Goal: Task Accomplishment & Management: Manage account settings

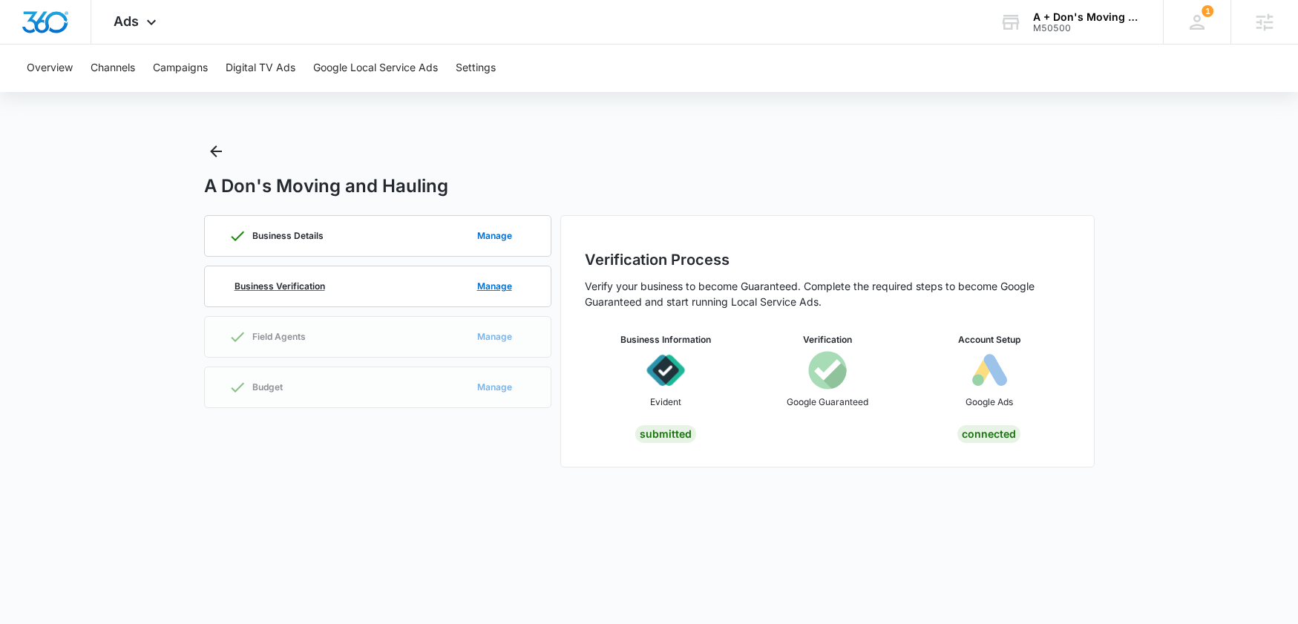
click at [354, 276] on div "Business Verification Manage" at bounding box center [378, 286] width 298 height 40
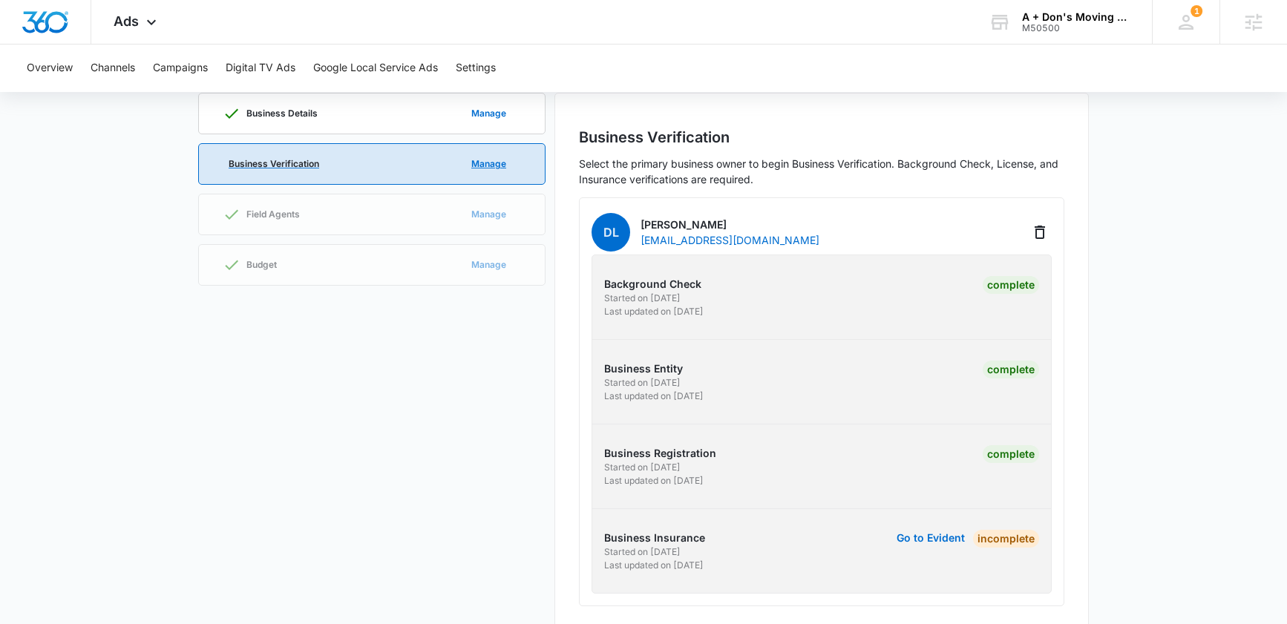
scroll to position [128, 0]
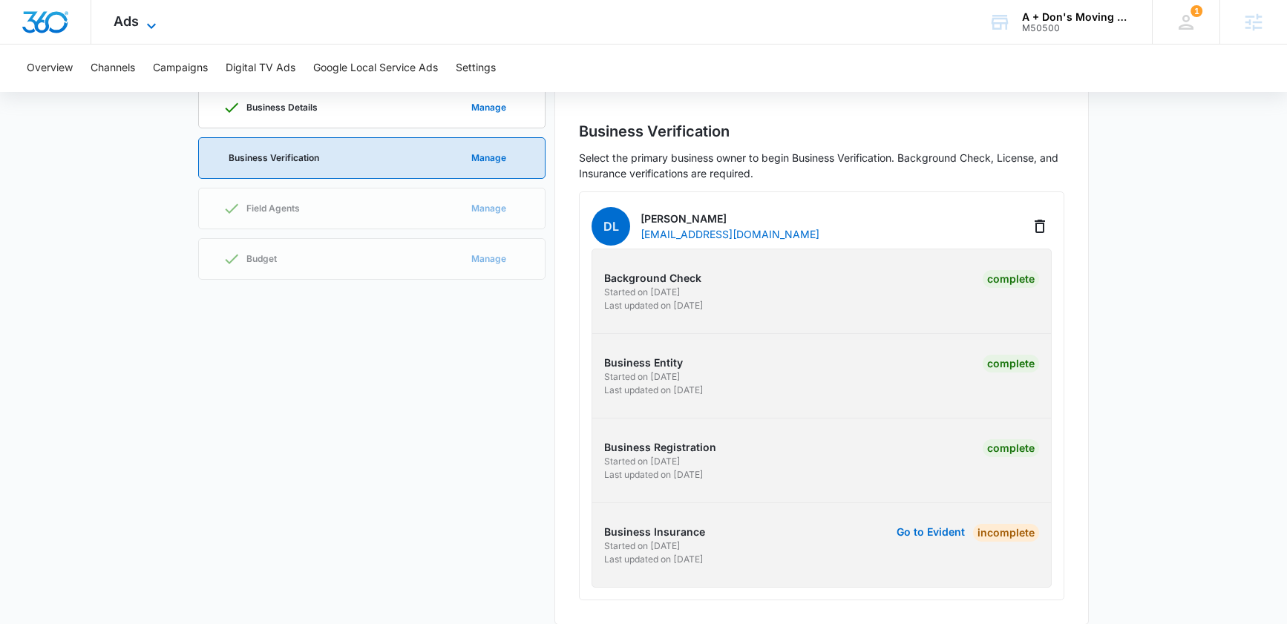
click at [145, 17] on icon at bounding box center [152, 26] width 18 height 18
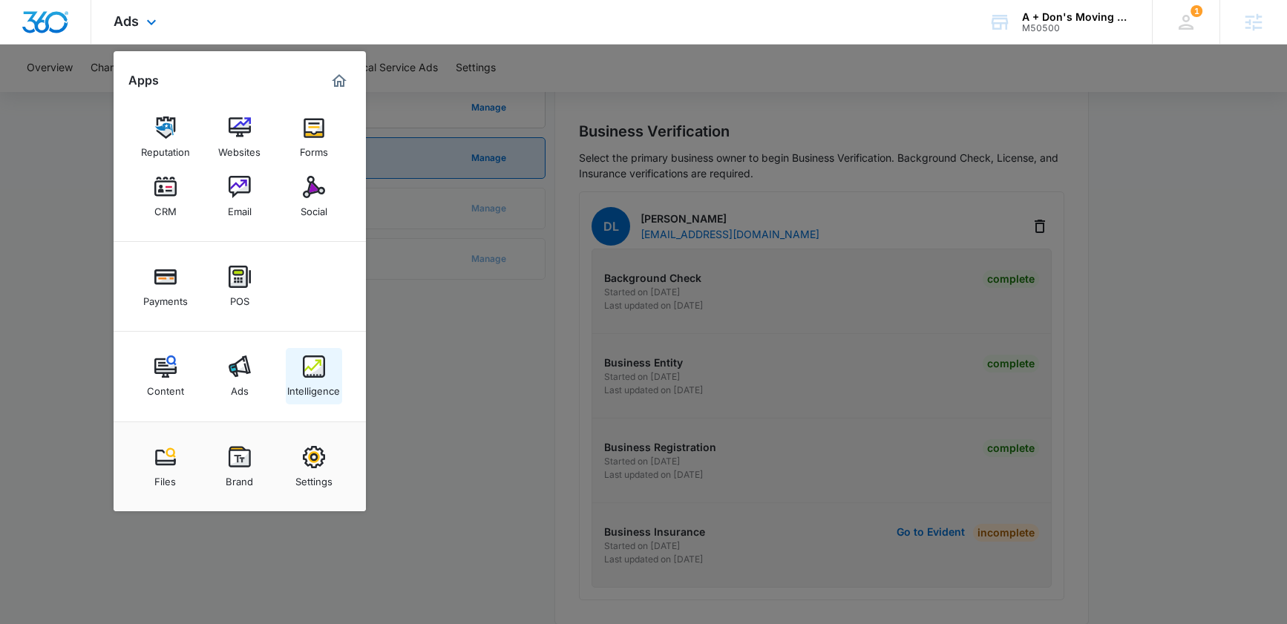
click at [326, 375] on link "Intelligence" at bounding box center [314, 376] width 56 height 56
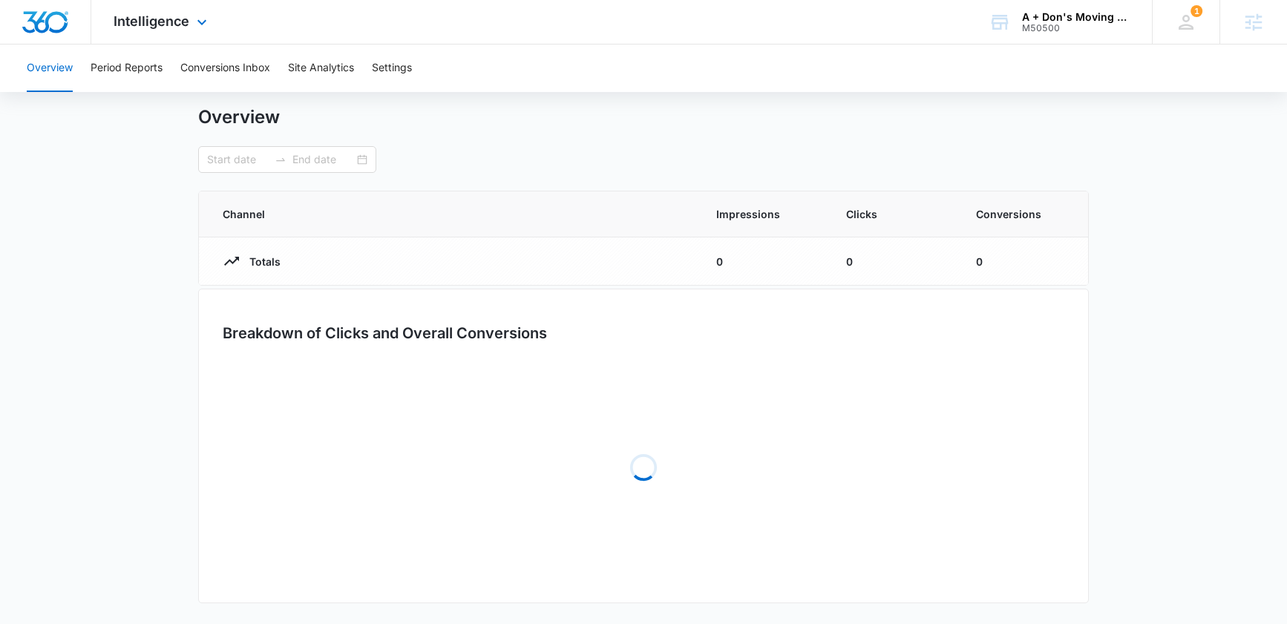
type input "[DATE]"
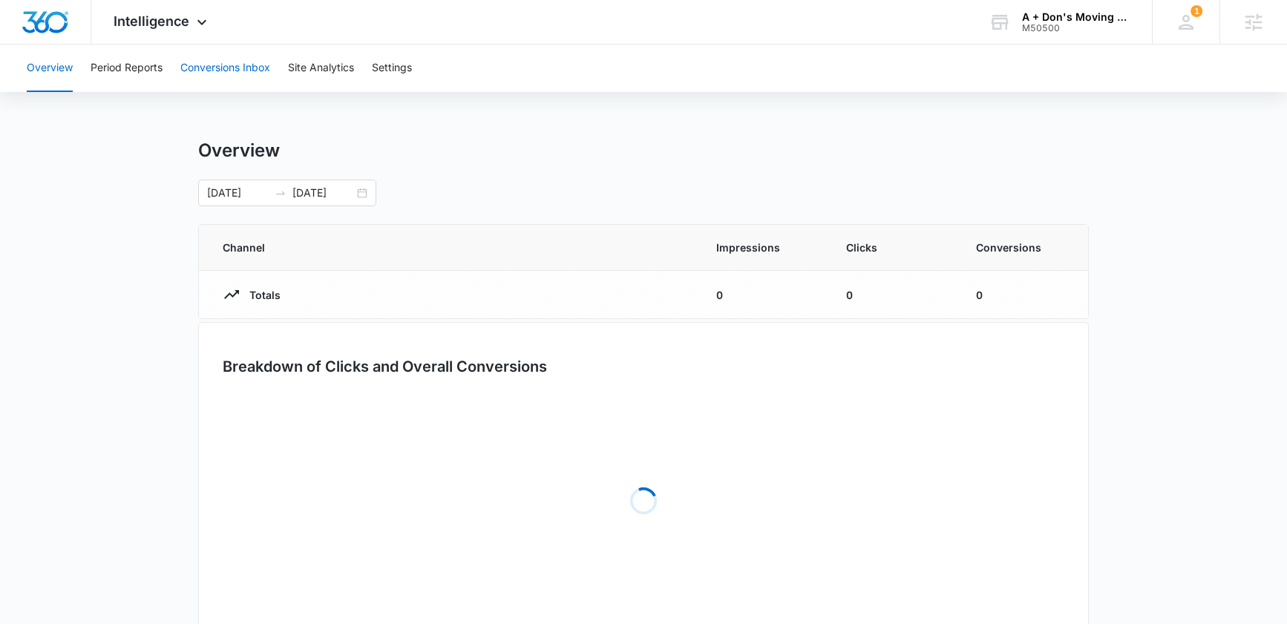
click at [240, 72] on button "Conversions Inbox" at bounding box center [225, 69] width 90 height 48
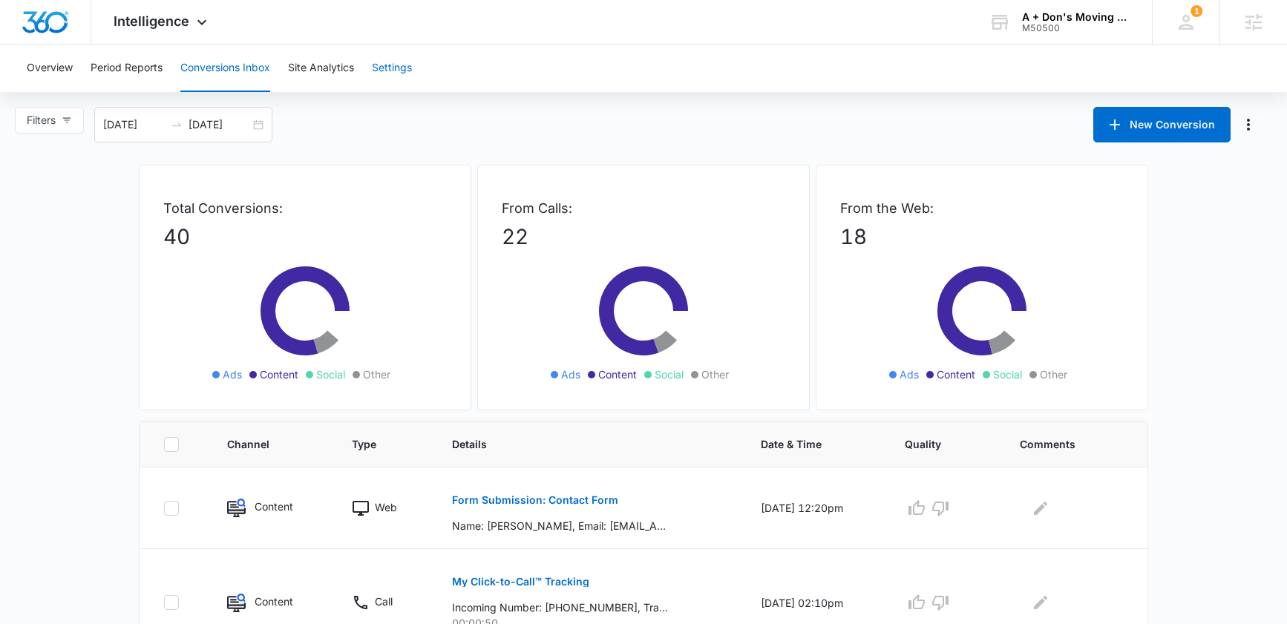
click at [379, 72] on button "Settings" at bounding box center [392, 69] width 40 height 48
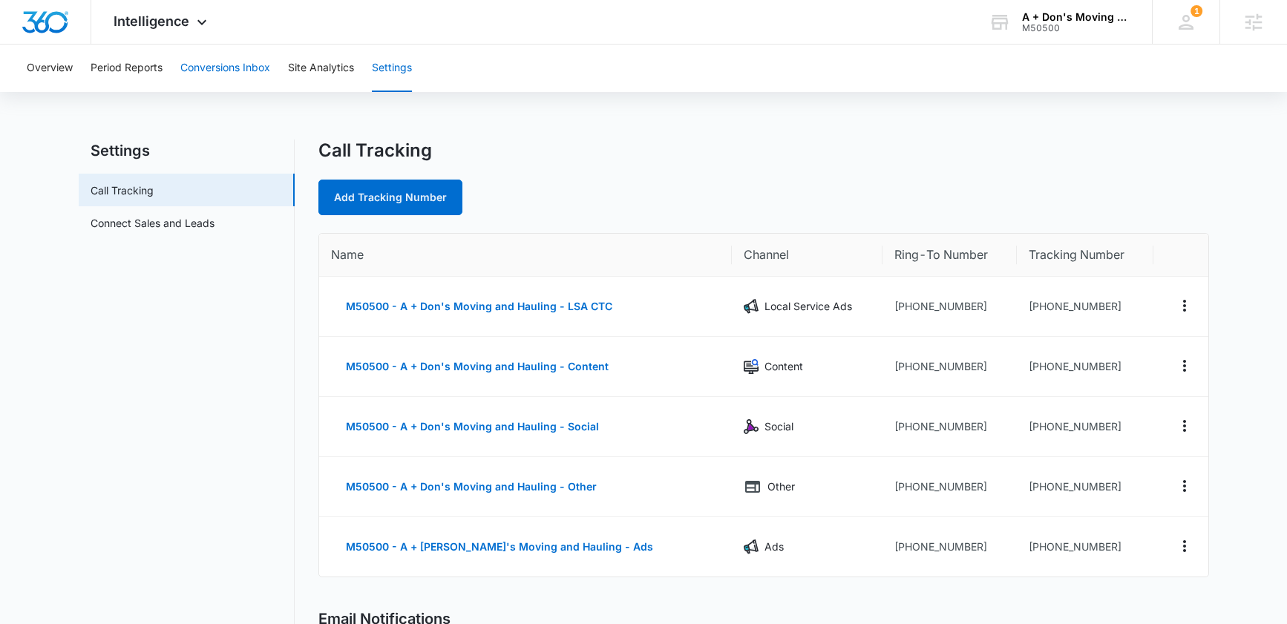
click at [240, 73] on button "Conversions Inbox" at bounding box center [225, 69] width 90 height 48
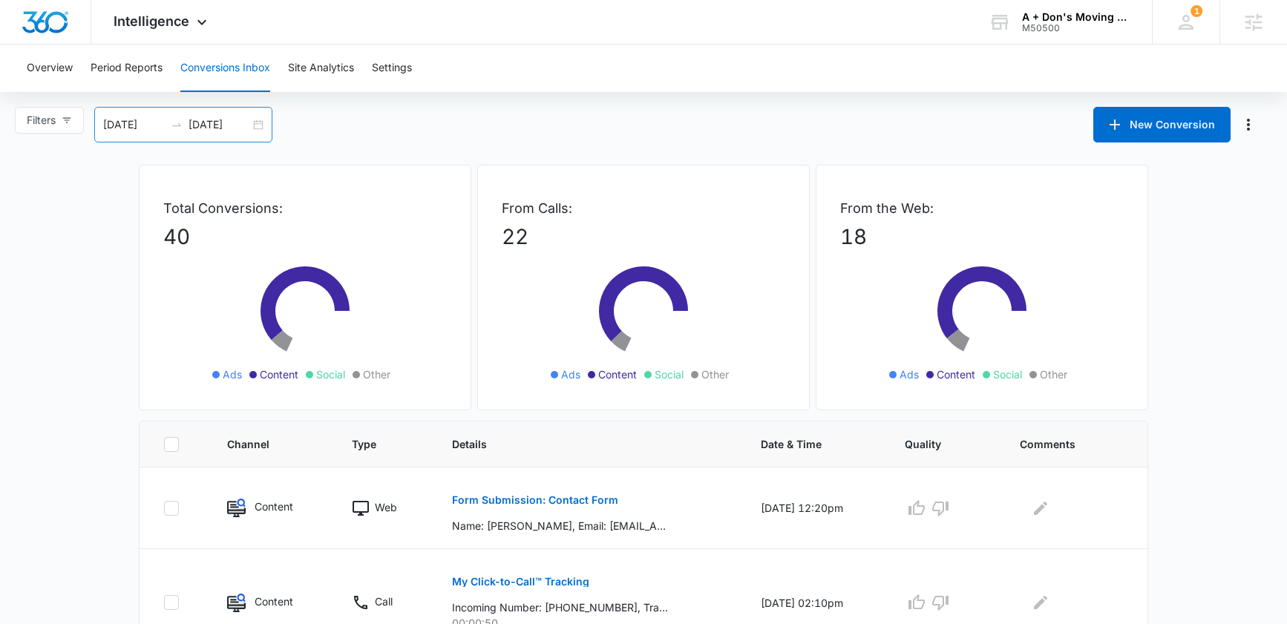
click at [263, 115] on div "07/12/2025 08/11/2025" at bounding box center [183, 125] width 178 height 36
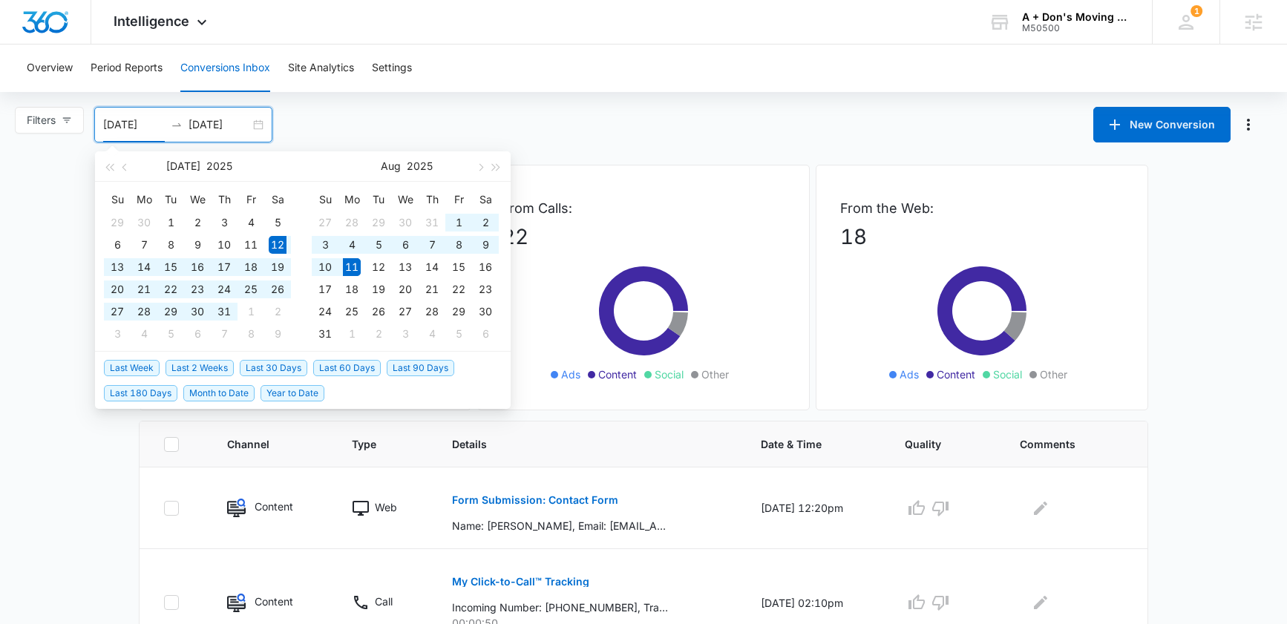
type input "07/12/2025"
click at [273, 363] on span "Last 30 Days" at bounding box center [274, 368] width 68 height 16
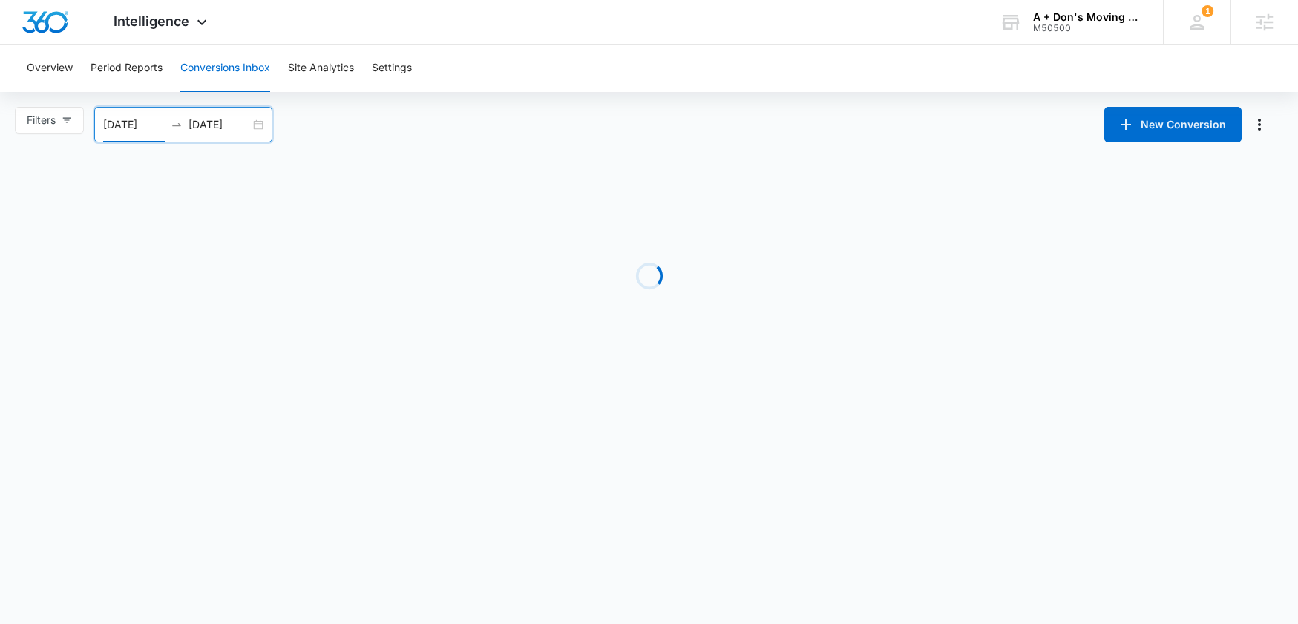
click at [34, 371] on main "Filters 07/12/2025 08/11/2025 New Conversion Jul 2025 Su Mo Tu We Th Fr Sa 29 3…" at bounding box center [649, 247] width 1298 height 281
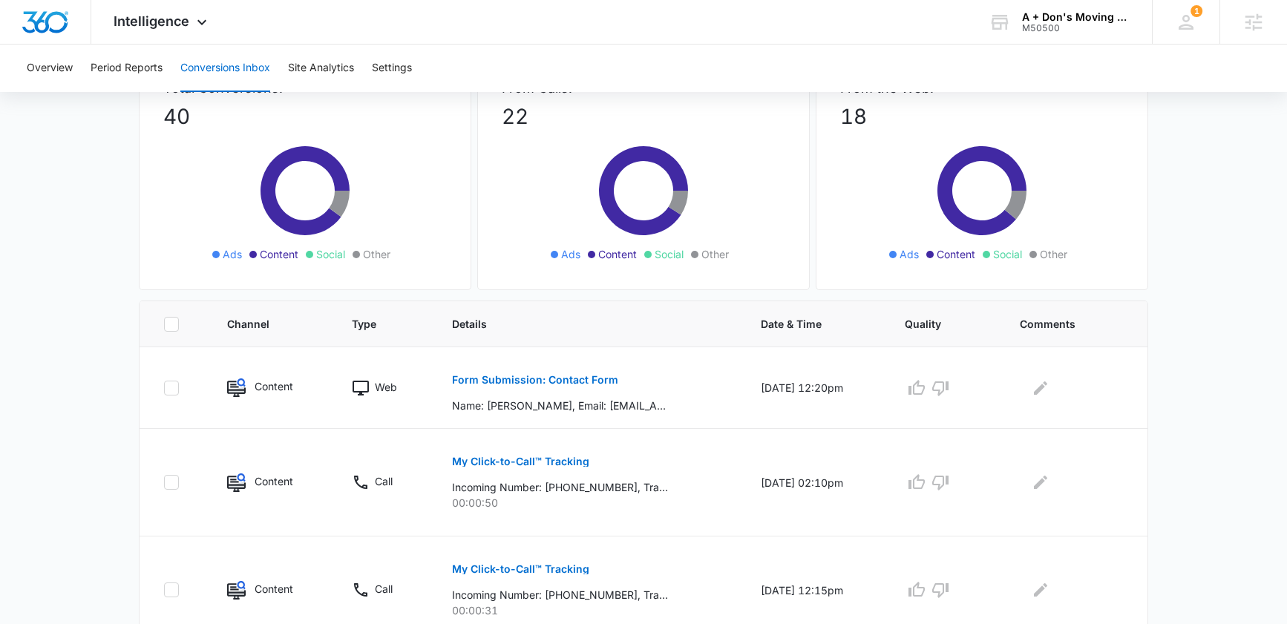
scroll to position [117, 0]
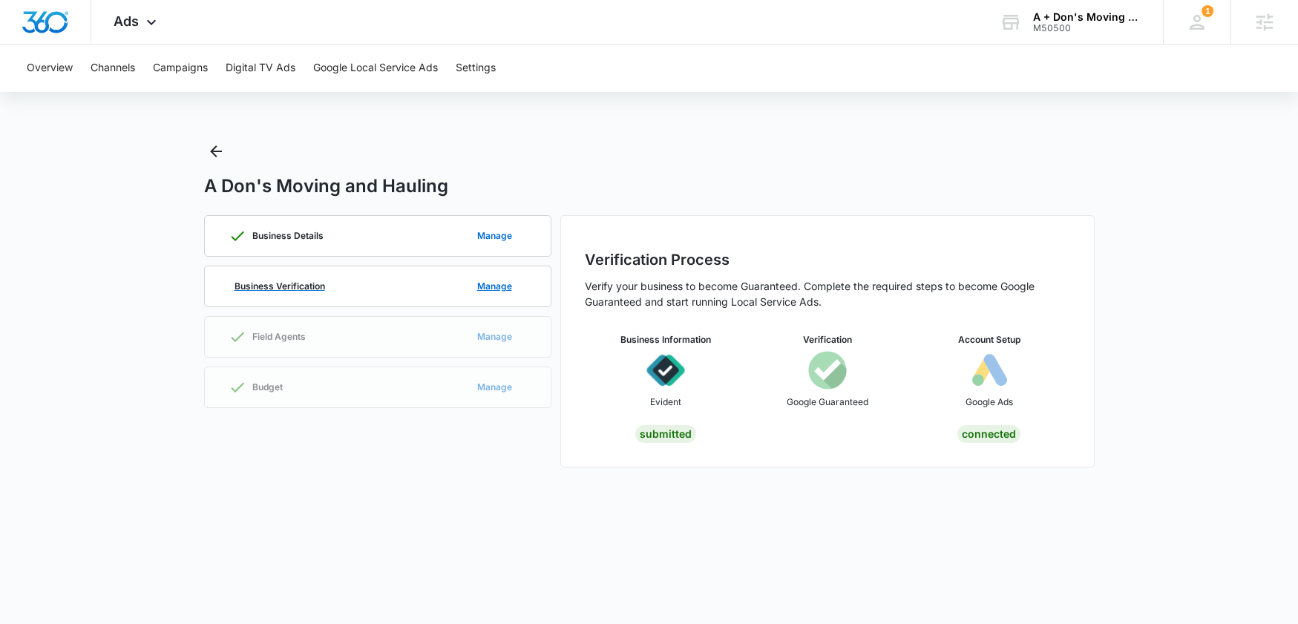
click at [301, 282] on p "Business Verification" at bounding box center [280, 286] width 91 height 9
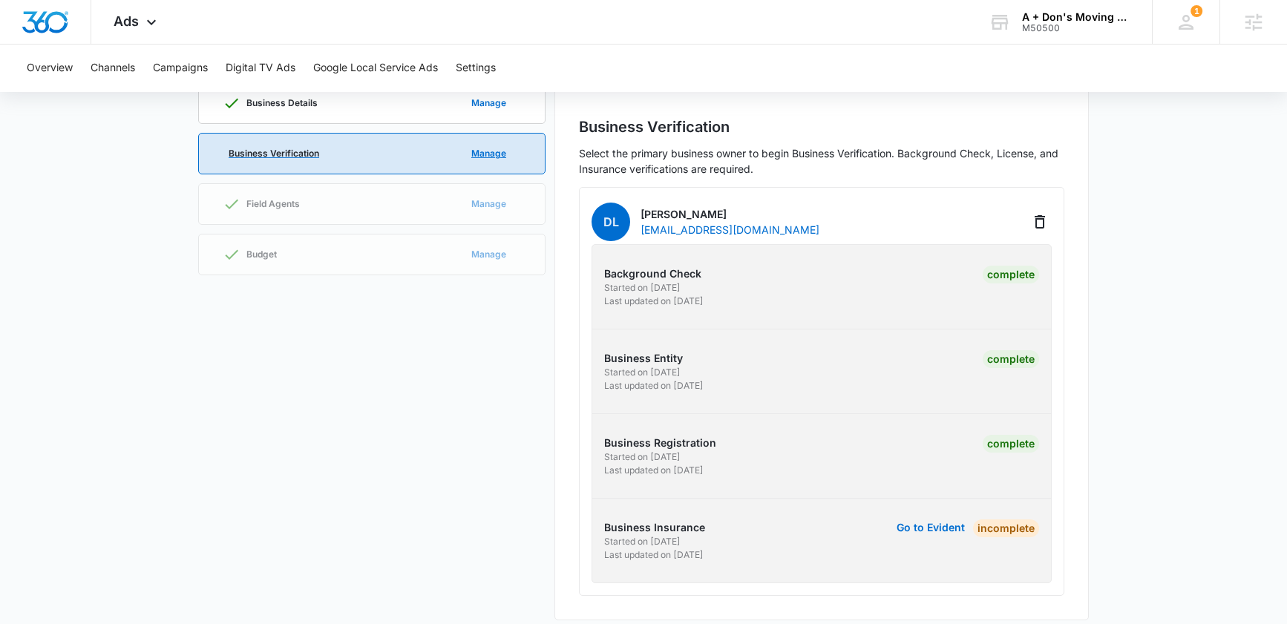
scroll to position [147, 0]
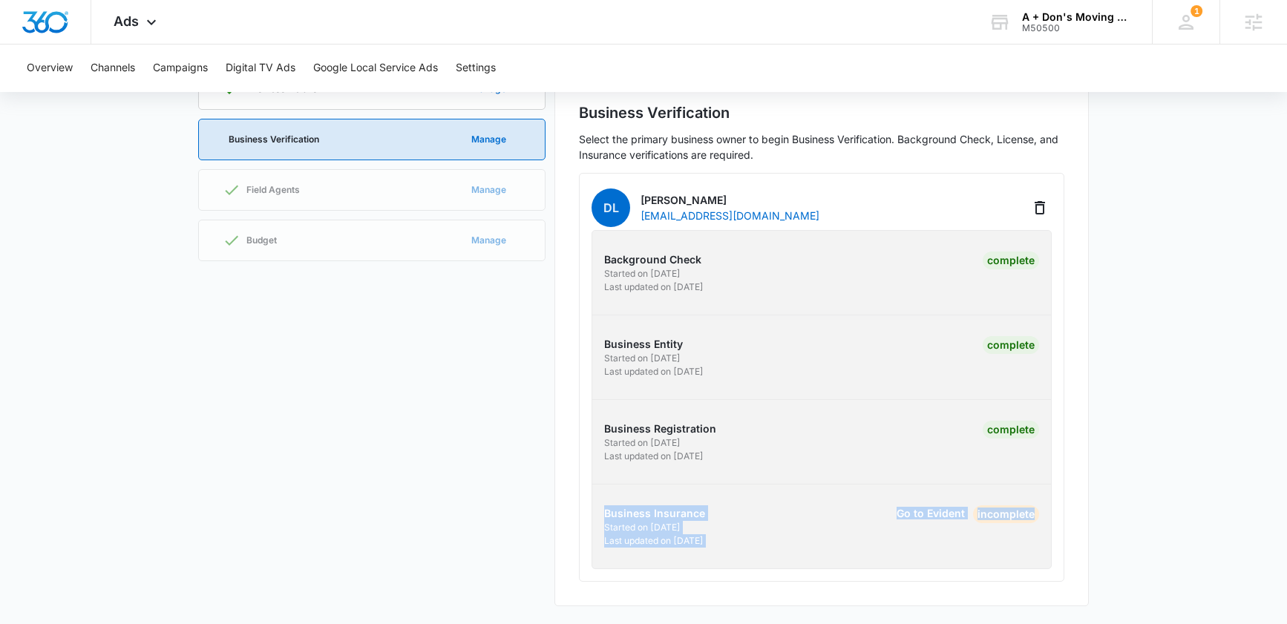
drag, startPoint x: 595, startPoint y: 498, endPoint x: 1061, endPoint y: 539, distance: 467.9
click at [1061, 539] on div "Dl Donaled lally Daphnie1655@yahoo.com Background Check Started on 10/1/2024 La…" at bounding box center [821, 377] width 485 height 409
click at [1087, 537] on div "Business Verification Select the primary business owner to begin Business Verif…" at bounding box center [821, 337] width 534 height 538
drag, startPoint x: 1098, startPoint y: 553, endPoint x: 597, endPoint y: 512, distance: 502.7
click at [597, 512] on main "A Don's Moving and Hauling Business Details Manage Business Verification Manage…" at bounding box center [643, 309] width 1287 height 632
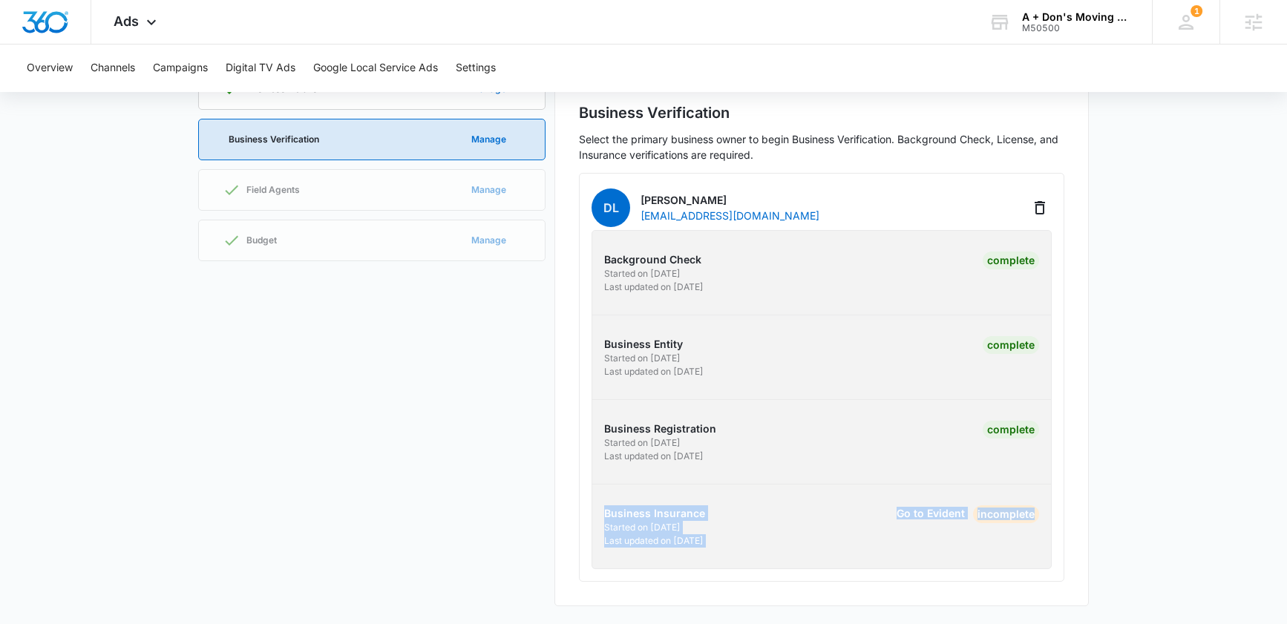
click at [623, 512] on p "Business Insurance" at bounding box center [710, 514] width 213 height 16
drag, startPoint x: 605, startPoint y: 508, endPoint x: 1030, endPoint y: 549, distance: 427.3
click at [1030, 549] on div "Background Check Started on 10/1/2024 Last updated on 10/17/2024 Complete Busin…" at bounding box center [822, 399] width 460 height 339
drag, startPoint x: 1040, startPoint y: 547, endPoint x: 594, endPoint y: 505, distance: 448.1
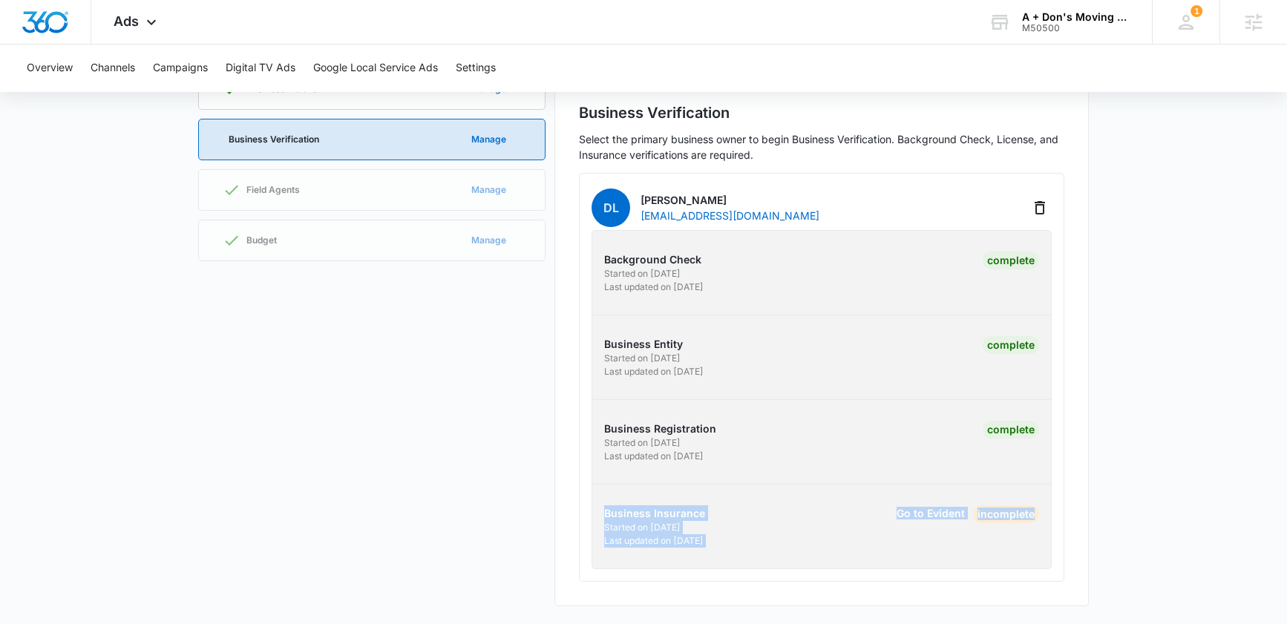
click at [594, 506] on div "Business Insurance Started on 8/11/2025 Last updated on 8/11/2025 Go to Evident…" at bounding box center [821, 527] width 482 height 42
click at [609, 500] on div "Background Check Started on 10/1/2024 Last updated on 10/17/2024 Complete Busin…" at bounding box center [822, 399] width 460 height 339
drag, startPoint x: 648, startPoint y: 506, endPoint x: 1006, endPoint y: 533, distance: 358.8
click at [1006, 533] on div "Background Check Started on 10/1/2024 Last updated on 10/17/2024 Complete Busin…" at bounding box center [822, 399] width 460 height 339
click at [272, 431] on div "Business Details Manage Business Verification Manage Field Agents Manage Budget…" at bounding box center [371, 337] width 347 height 538
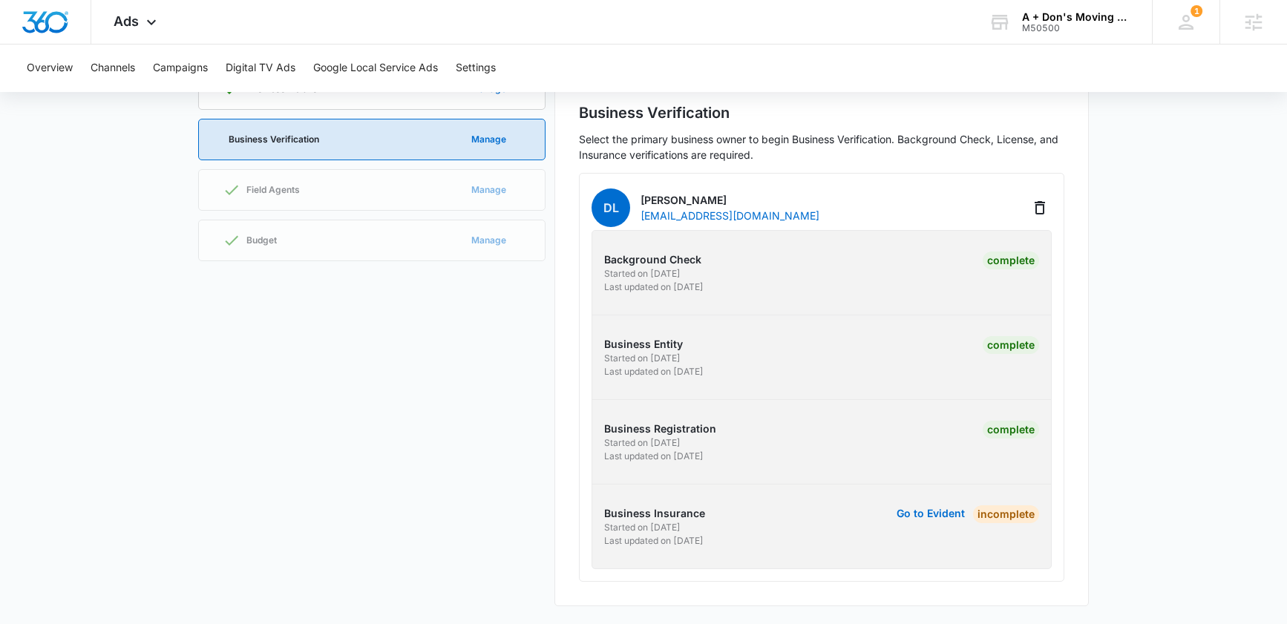
drag, startPoint x: 769, startPoint y: 449, endPoint x: 616, endPoint y: 410, distance: 157.9
click at [616, 410] on div "Background Check Started on 10/1/2024 Last updated on 10/17/2024 Complete Busin…" at bounding box center [822, 399] width 460 height 339
drag, startPoint x: 690, startPoint y: 362, endPoint x: 796, endPoint y: 367, distance: 105.5
click at [785, 367] on div "Business Entity Started on 11/6/2024 Last updated on 12/9/2024 Complete" at bounding box center [821, 357] width 482 height 42
drag, startPoint x: 926, startPoint y: 385, endPoint x: 990, endPoint y: 410, distance: 69.3
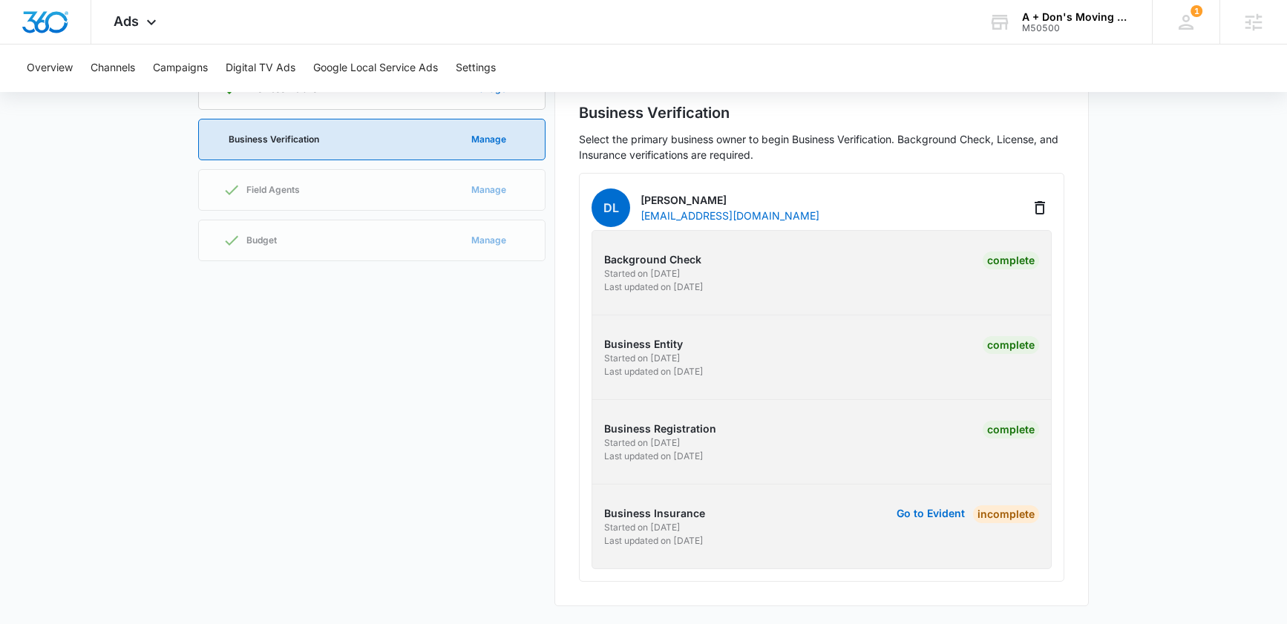
click at [927, 387] on div "Background Check Started on 10/1/2024 Last updated on 10/17/2024 Complete Busin…" at bounding box center [822, 399] width 460 height 339
drag, startPoint x: 754, startPoint y: 480, endPoint x: 587, endPoint y: 424, distance: 176.1
click at [592, 424] on div "Background Check Started on 10/1/2024 Last updated on 10/17/2024 Complete Busin…" at bounding box center [822, 399] width 460 height 339
click at [486, 406] on div "Business Details Manage Business Verification Manage Field Agents Manage Budget…" at bounding box center [371, 337] width 347 height 538
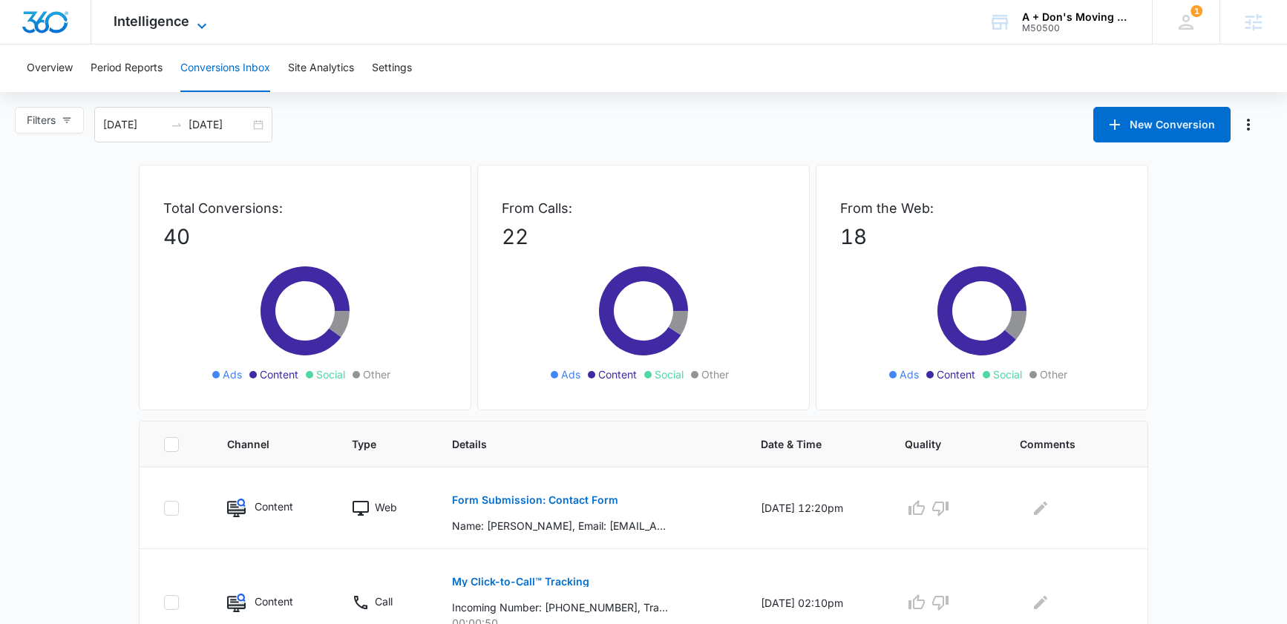
click at [169, 20] on span "Intelligence" at bounding box center [152, 21] width 76 height 16
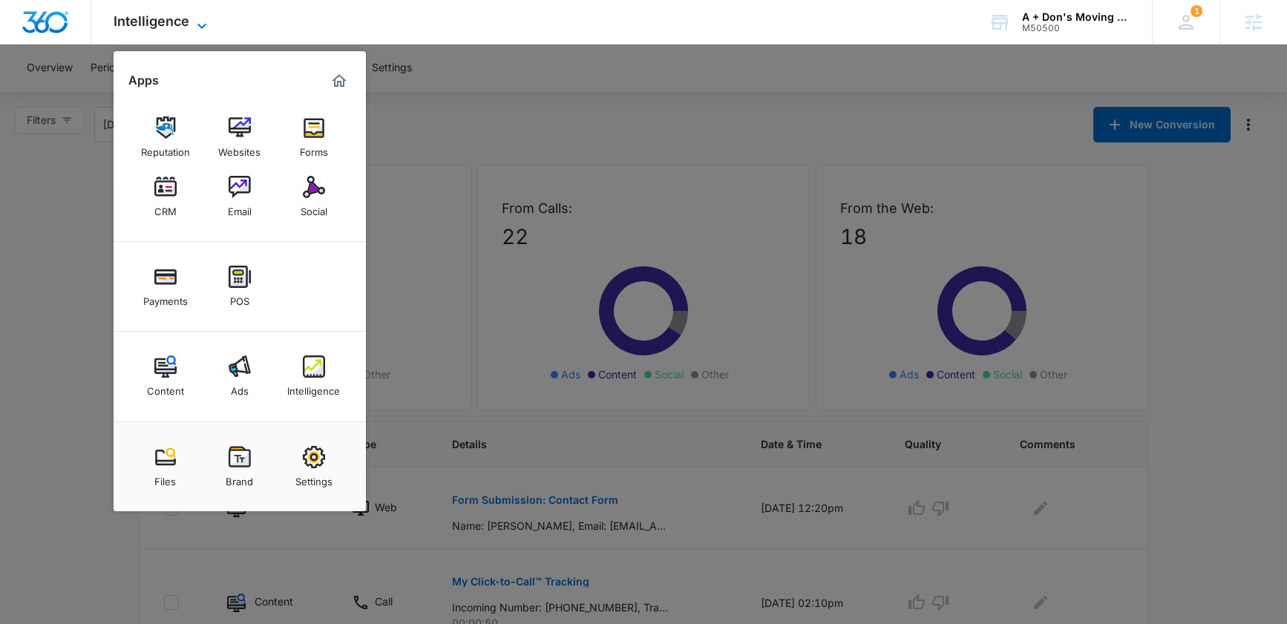
click at [165, 24] on span "Intelligence" at bounding box center [152, 21] width 76 height 16
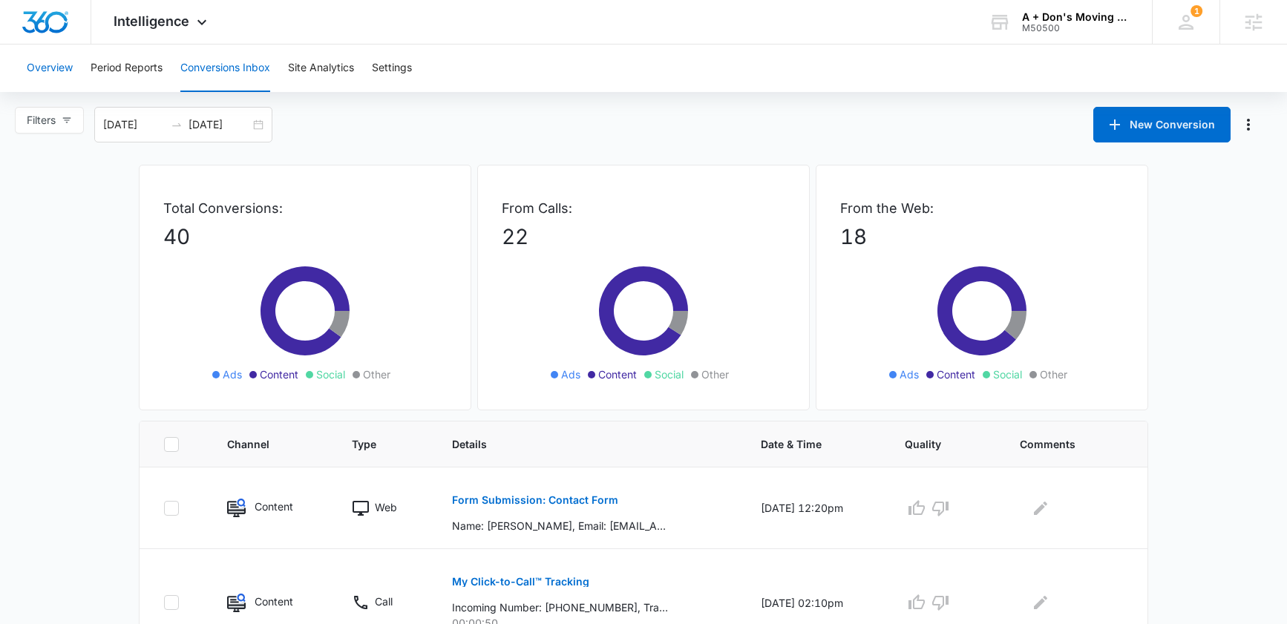
click at [29, 69] on button "Overview" at bounding box center [50, 69] width 46 height 48
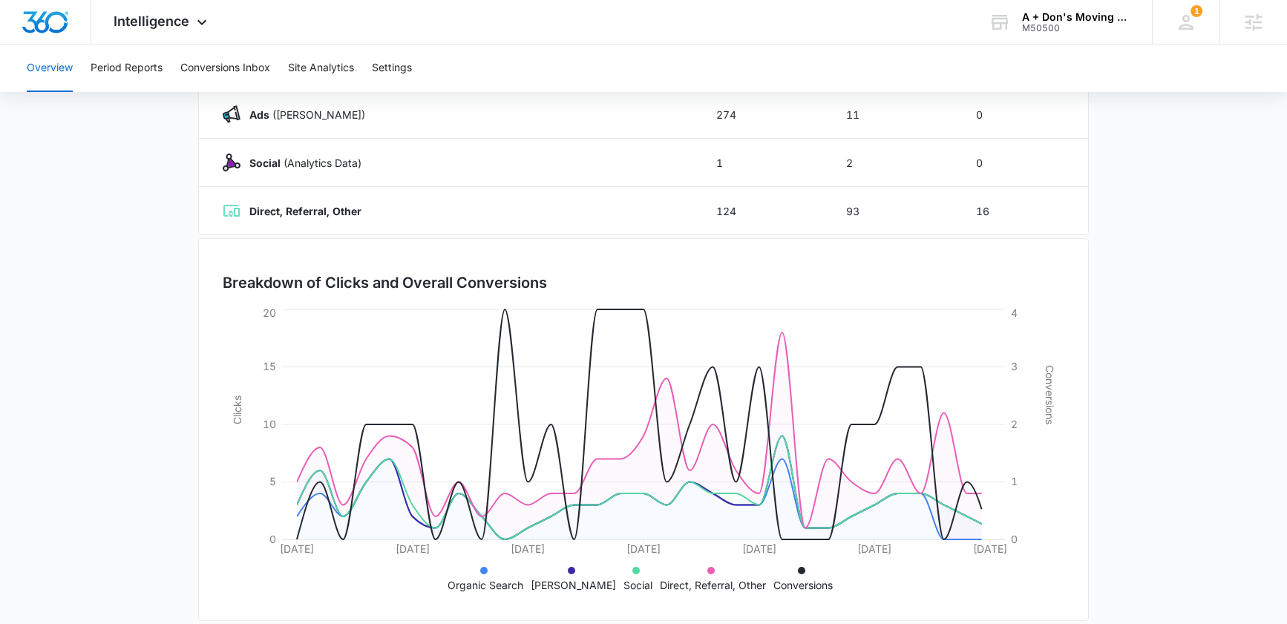
scroll to position [295, 0]
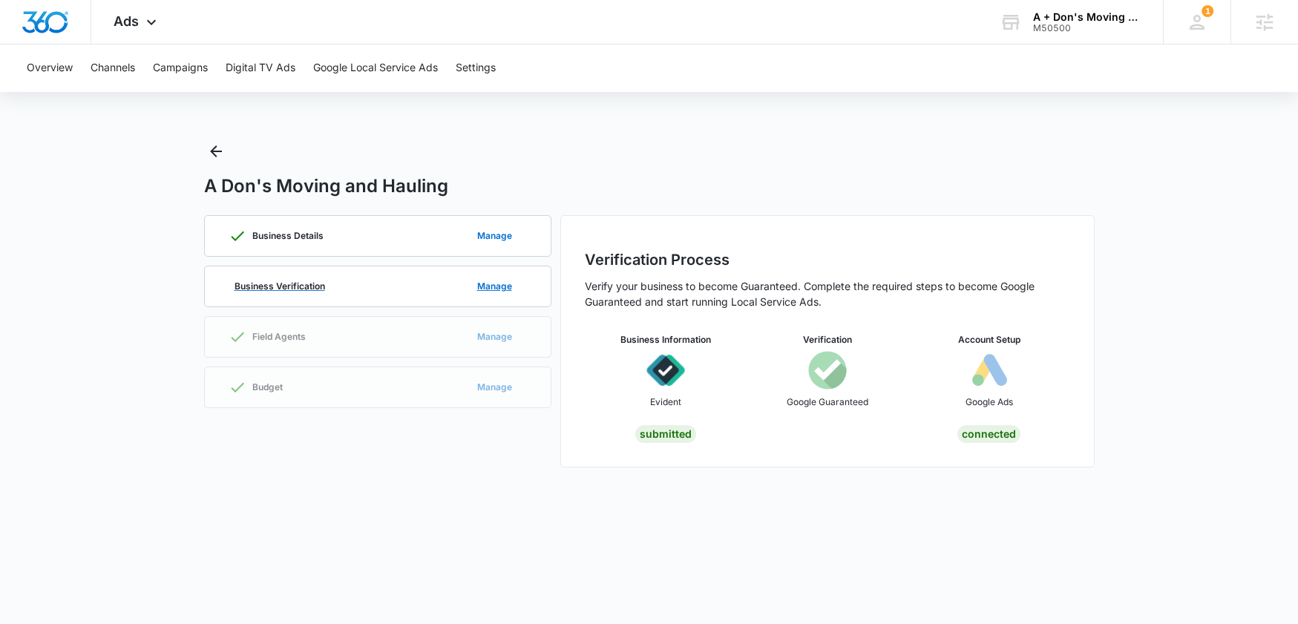
click at [317, 292] on div "Business Verification Manage" at bounding box center [378, 286] width 298 height 40
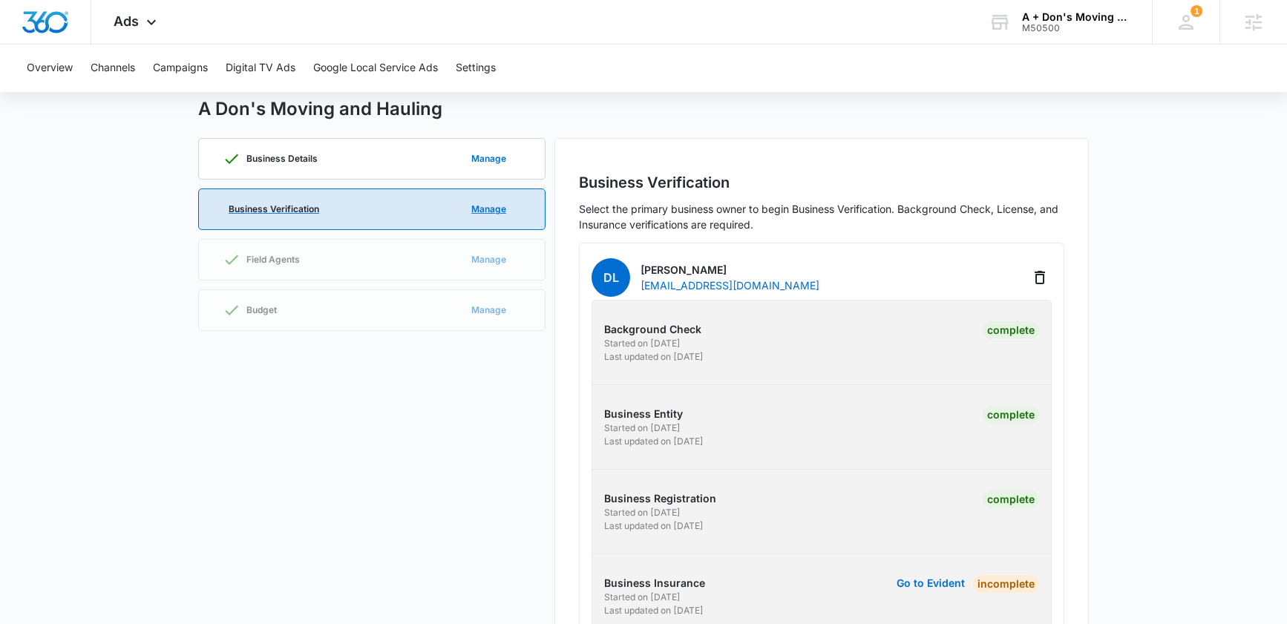
scroll to position [147, 0]
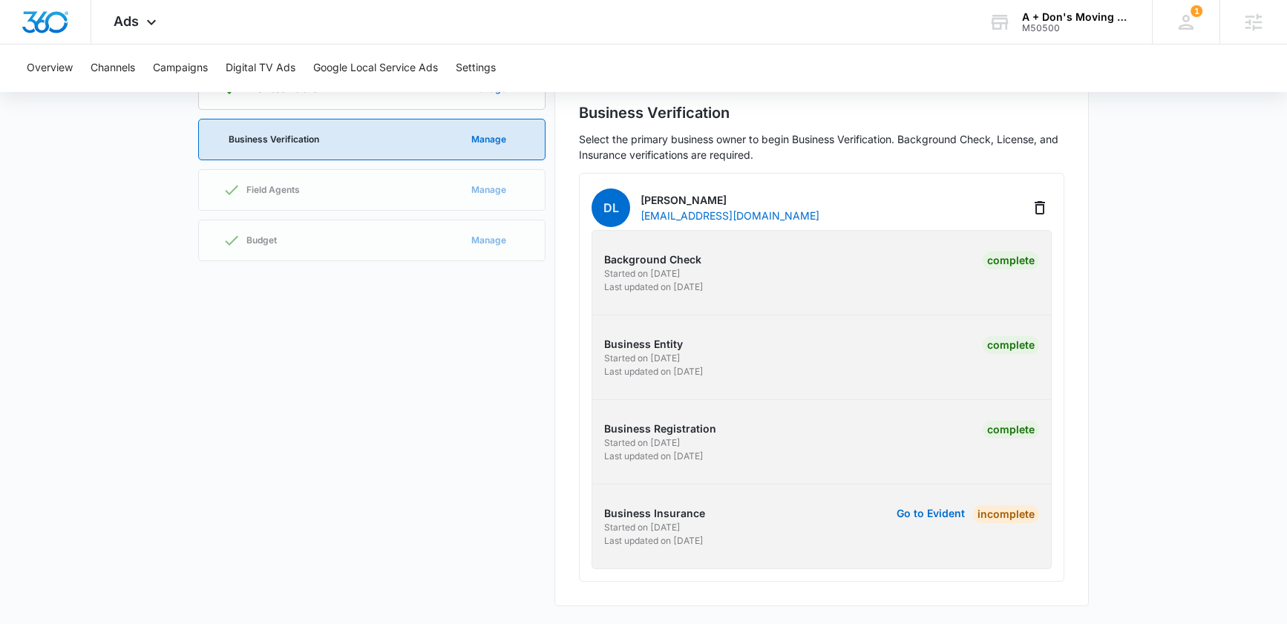
click at [394, 347] on div "Business Details Manage Business Verification Manage Field Agents Manage Budget…" at bounding box center [371, 337] width 347 height 538
click at [269, 393] on div "Business Details Manage Business Verification Manage Field Agents Manage Budget…" at bounding box center [371, 337] width 347 height 538
drag, startPoint x: 603, startPoint y: 261, endPoint x: 758, endPoint y: 454, distance: 248.2
click at [758, 454] on div "Background Check Started on [DATE] Last updated on [DATE] Complete Business Ent…" at bounding box center [822, 399] width 460 height 339
click at [753, 457] on p "Last updated on [DATE]" at bounding box center [710, 456] width 213 height 13
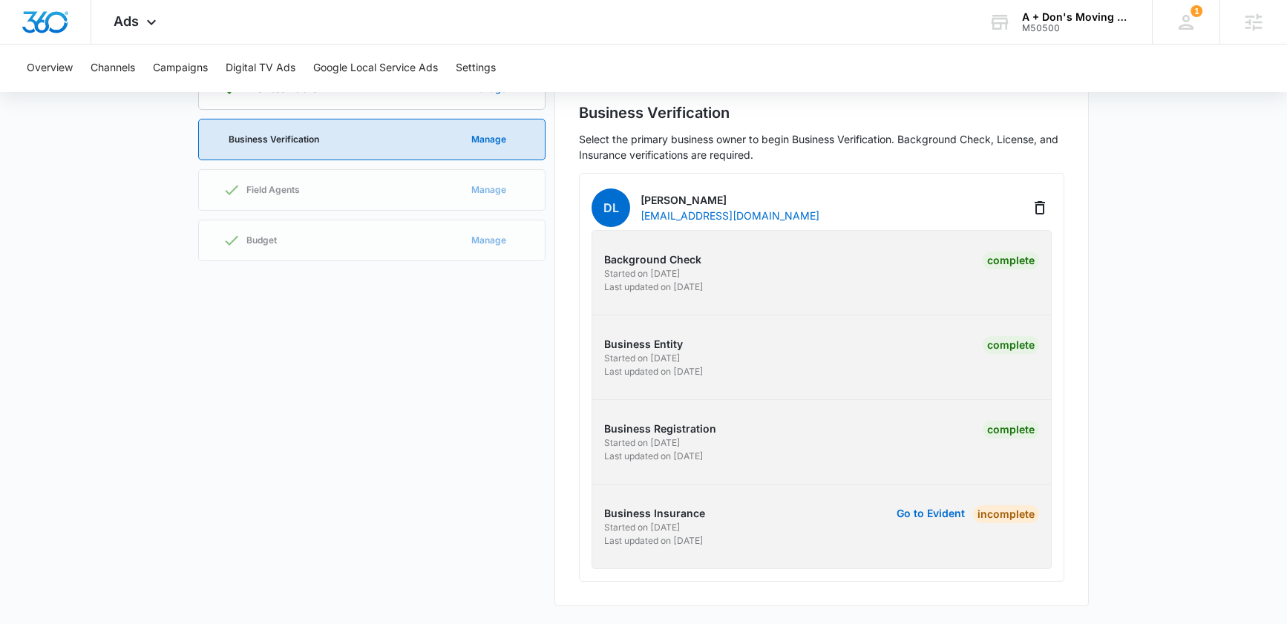
drag, startPoint x: 740, startPoint y: 461, endPoint x: 595, endPoint y: 252, distance: 253.9
click at [595, 252] on div "Background Check Started on [DATE] Last updated on [DATE] Complete Business Ent…" at bounding box center [822, 399] width 460 height 339
click at [658, 260] on p "Background Check" at bounding box center [710, 260] width 213 height 16
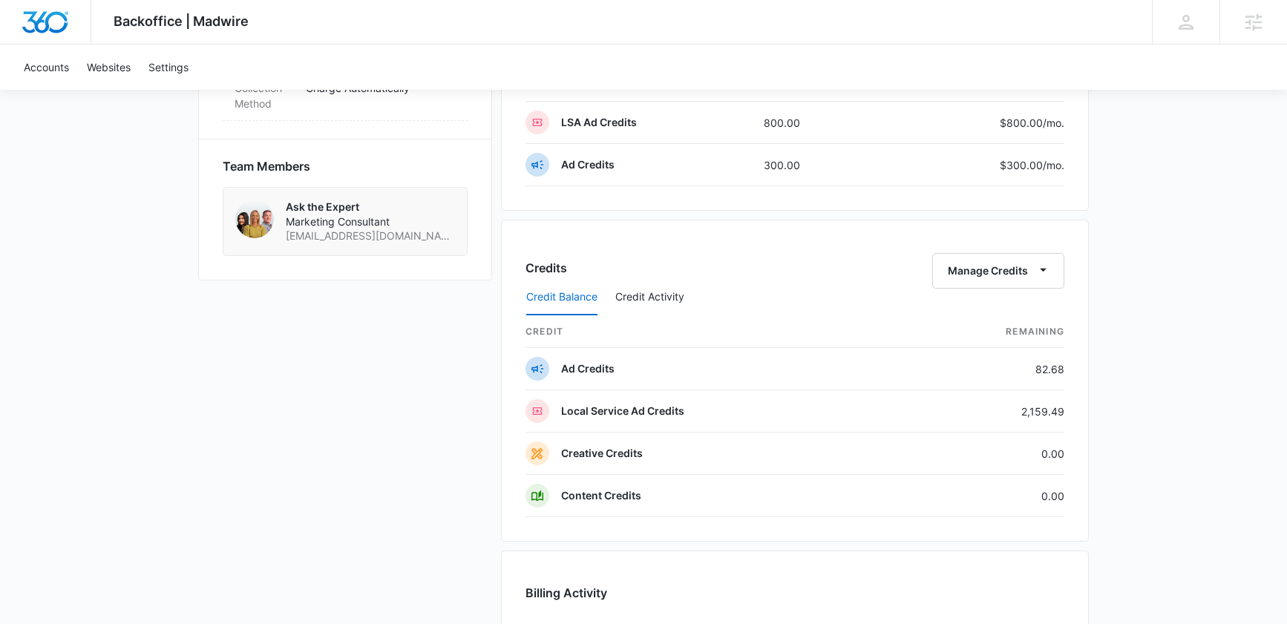
scroll to position [1047, 0]
click at [995, 278] on div "Credit Balance Credit Activity" at bounding box center [795, 296] width 539 height 37
click at [1003, 253] on button "Manage Credits" at bounding box center [998, 270] width 132 height 36
click at [983, 313] on div "Transfer Credits" at bounding box center [991, 318] width 78 height 10
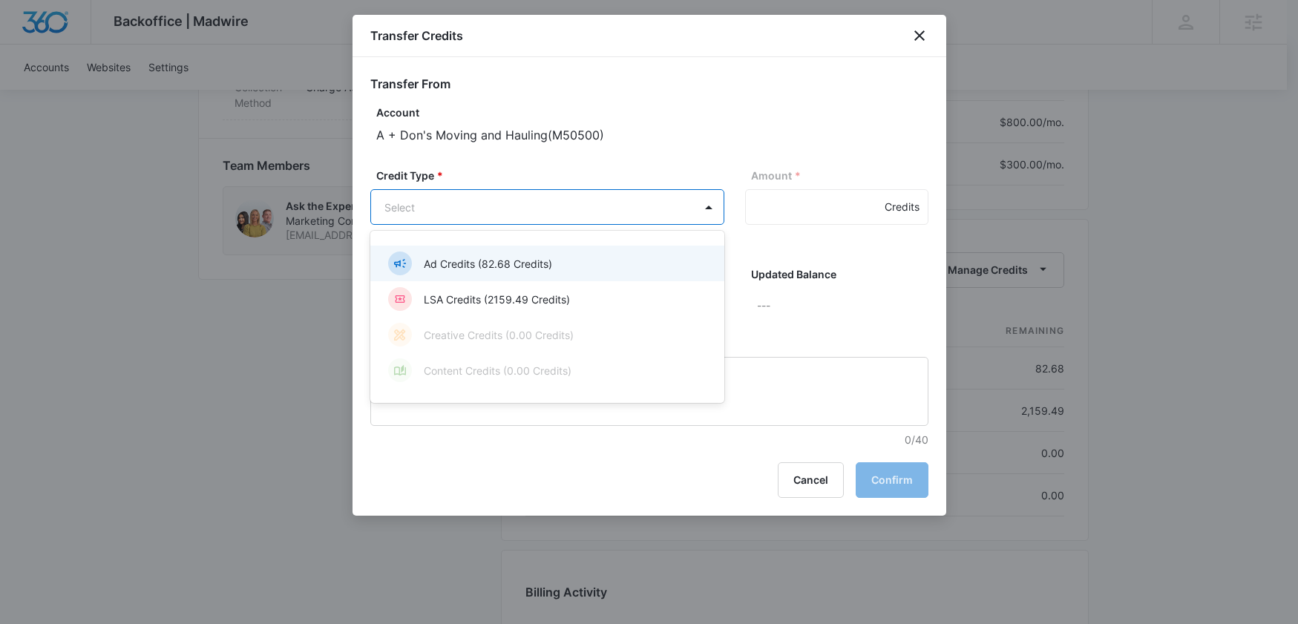
click at [465, 214] on body "Backoffice | Madwire Apps Settings [PERSON_NAME] Knoop [EMAIL_ADDRESS][PERSON_N…" at bounding box center [649, 12] width 1298 height 2119
click at [471, 265] on p "Ad Credits (82.68 Credits)" at bounding box center [488, 264] width 128 height 16
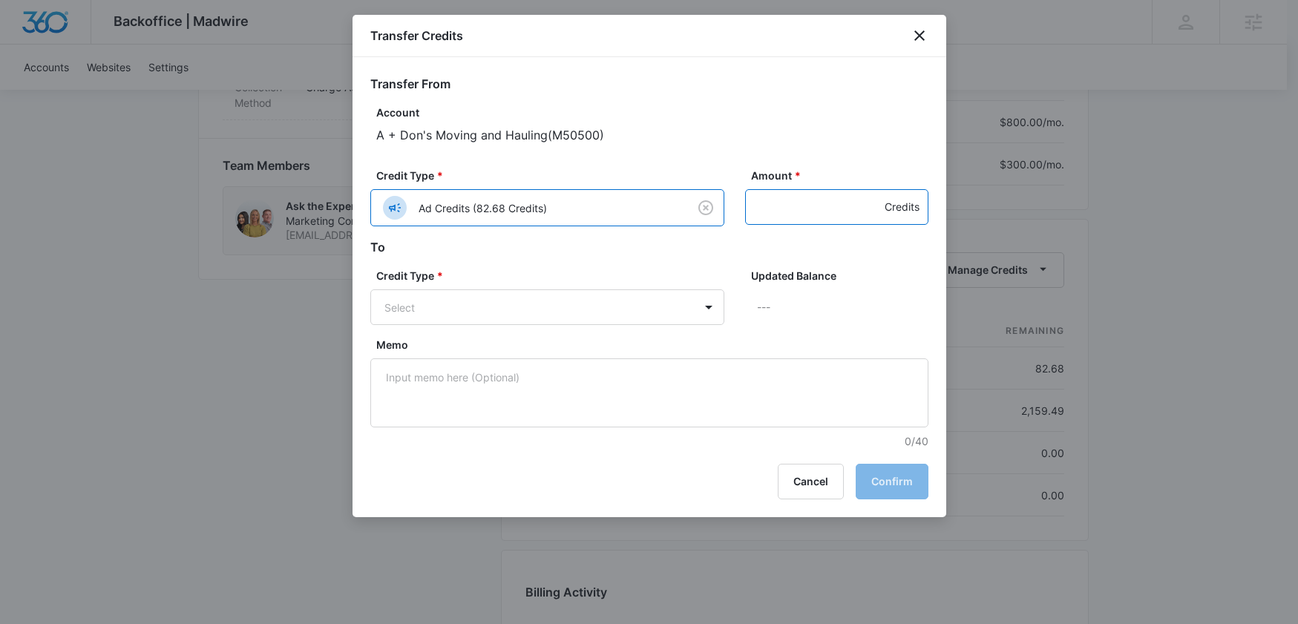
click at [814, 210] on input "Amount *" at bounding box center [836, 207] width 183 height 36
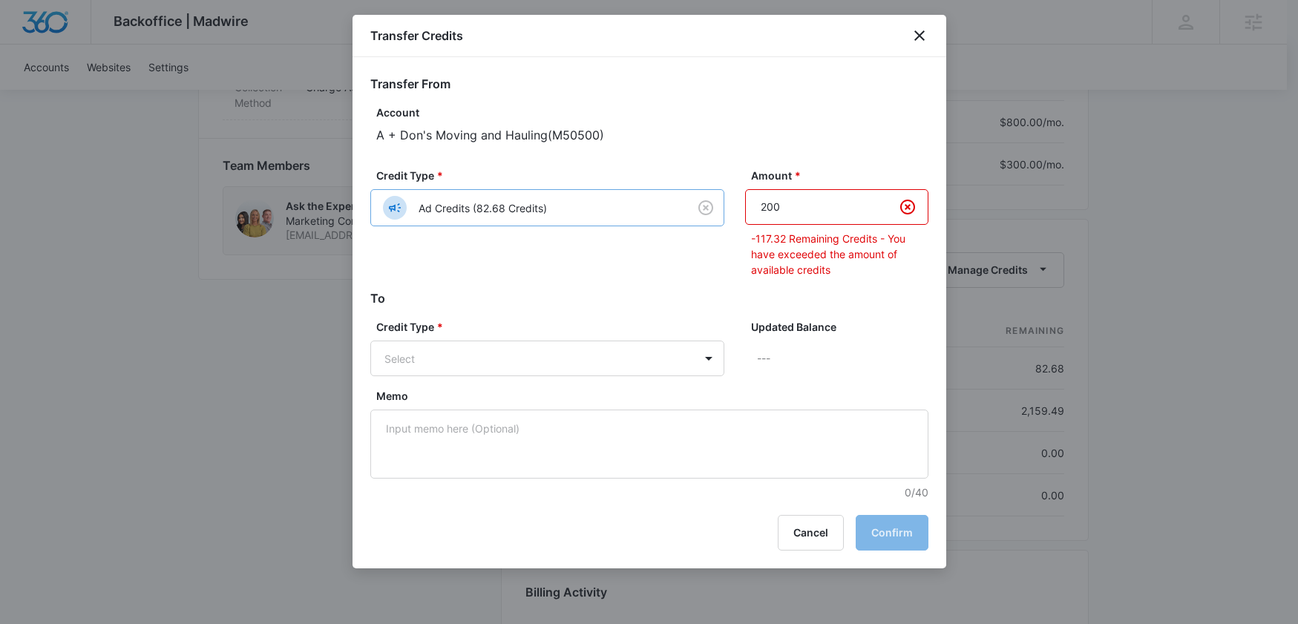
type input "200"
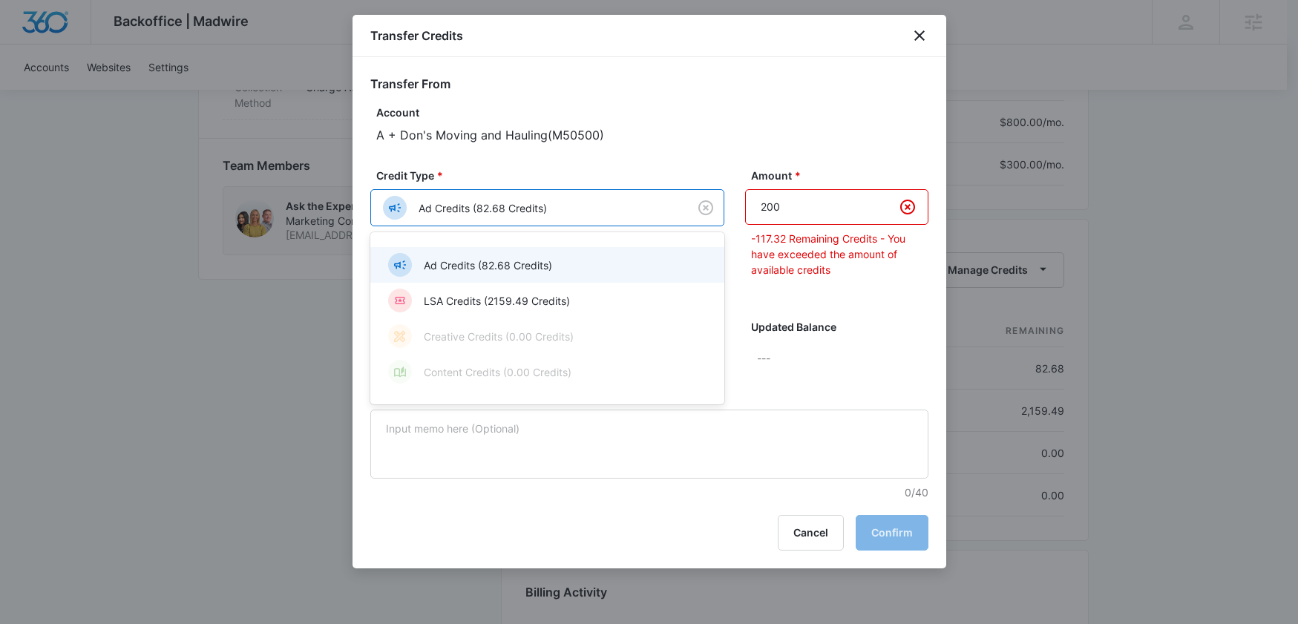
click at [649, 214] on body "Backoffice | Madwire Apps Settings [PERSON_NAME] Knoop [EMAIL_ADDRESS][PERSON_N…" at bounding box center [649, 12] width 1298 height 2119
click at [478, 306] on p "LSA Credits (2159.49 Credits)" at bounding box center [497, 301] width 146 height 16
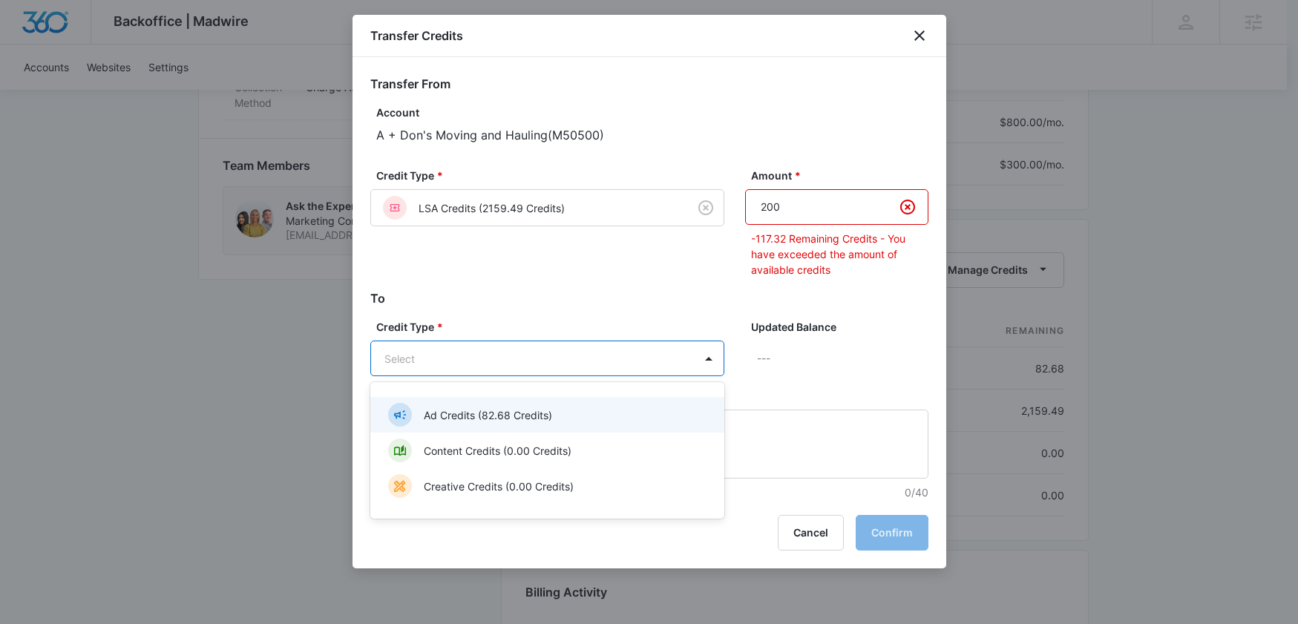
click at [513, 347] on body "Backoffice | Madwire Apps Settings [PERSON_NAME] Knoop [EMAIL_ADDRESS][PERSON_N…" at bounding box center [649, 12] width 1298 height 2119
click at [460, 411] on p "Ad Credits (82.68 Credits)" at bounding box center [488, 416] width 128 height 16
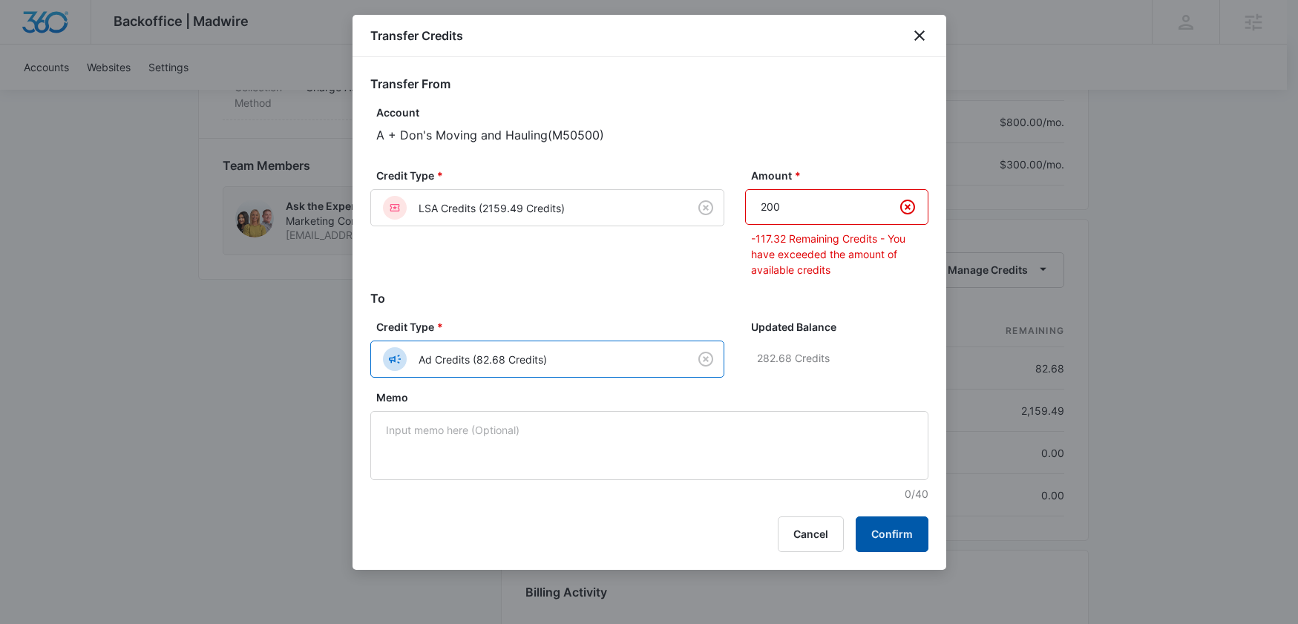
click at [885, 528] on button "Confirm" at bounding box center [892, 535] width 73 height 36
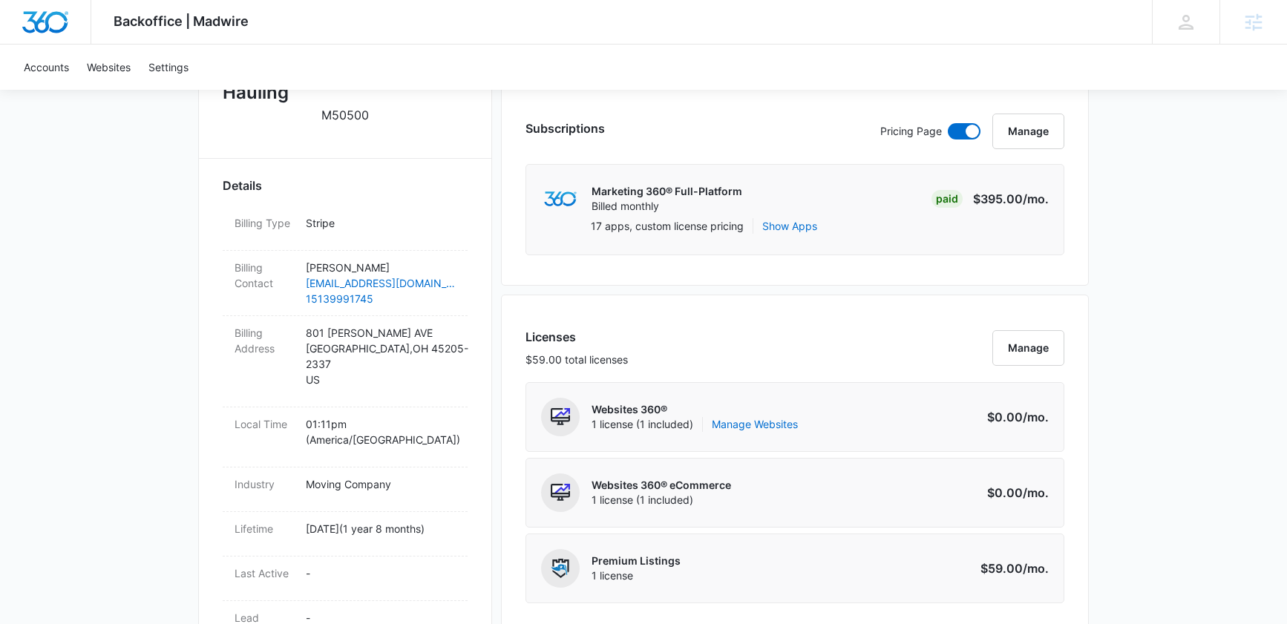
scroll to position [0, 0]
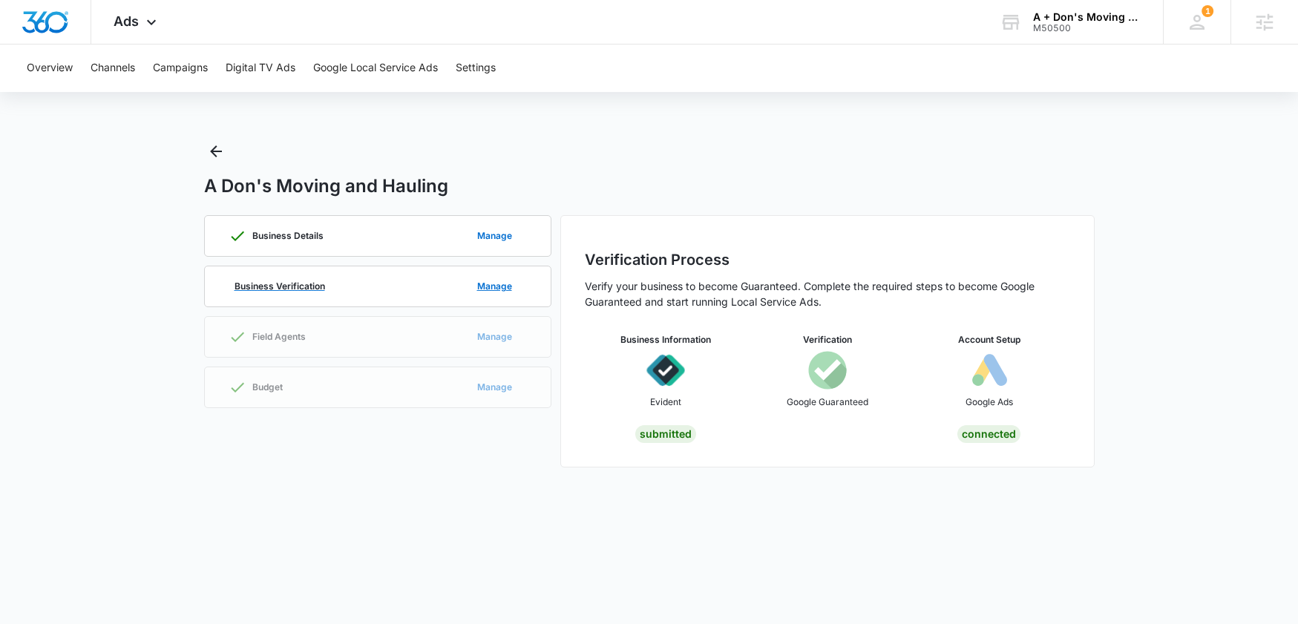
click at [316, 284] on p "Business Verification" at bounding box center [280, 286] width 91 height 9
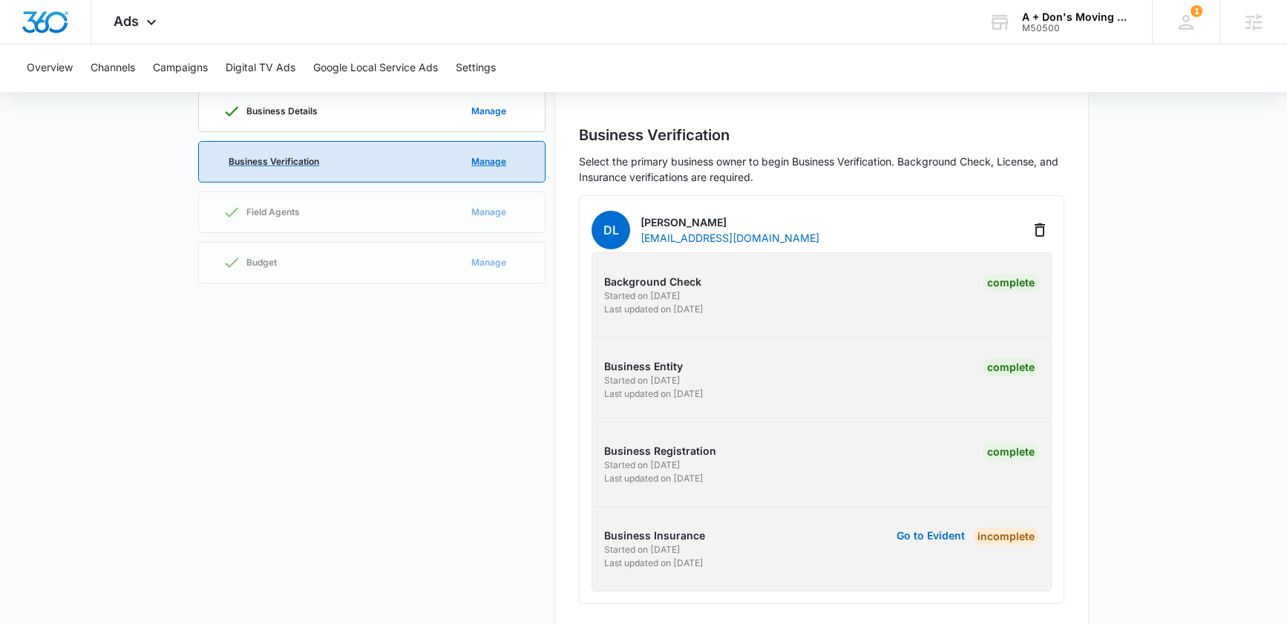
scroll to position [147, 0]
